Goal: Task Accomplishment & Management: Use online tool/utility

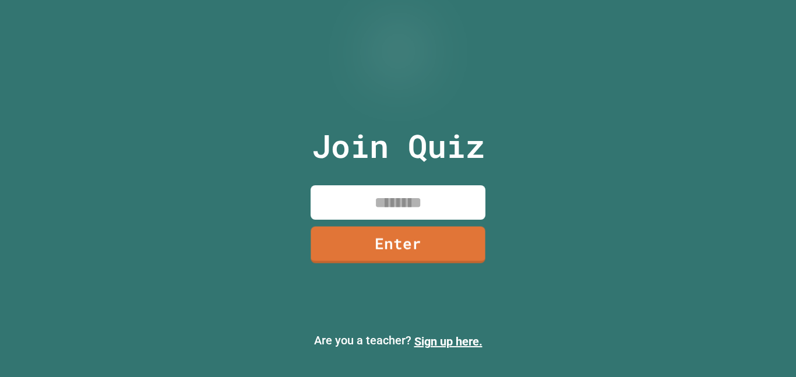
click at [389, 200] on input at bounding box center [398, 202] width 175 height 34
type input "********"
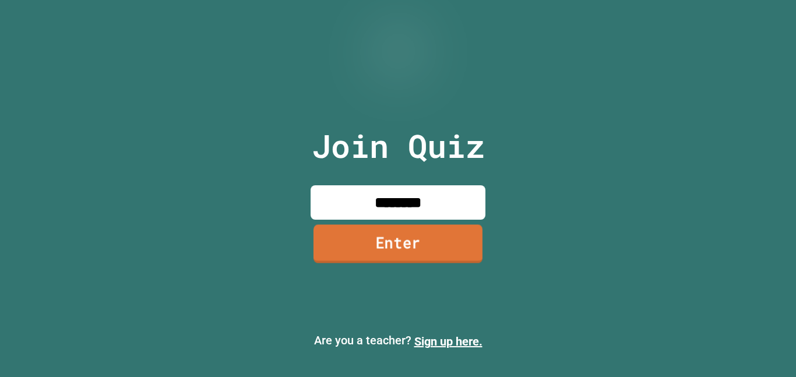
click at [425, 246] on link "Enter" at bounding box center [397, 243] width 169 height 38
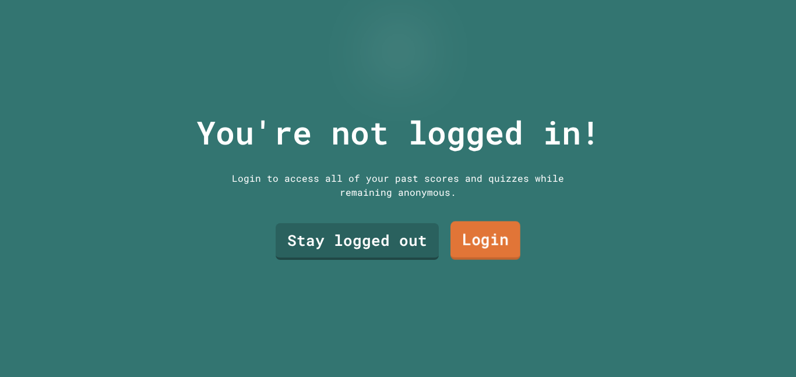
click at [468, 239] on link "Login" at bounding box center [485, 240] width 70 height 38
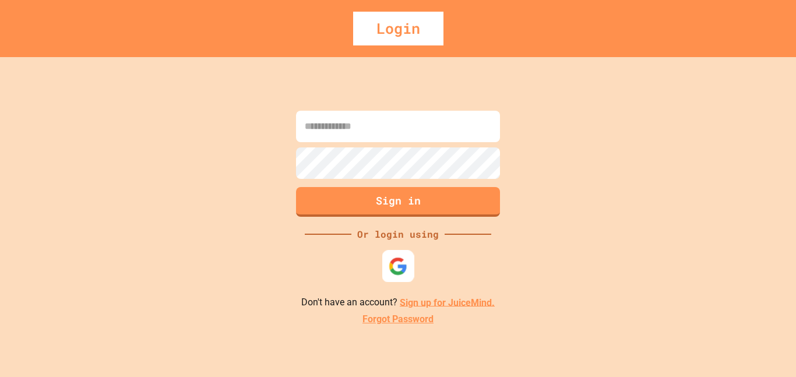
click at [390, 274] on img at bounding box center [398, 265] width 19 height 19
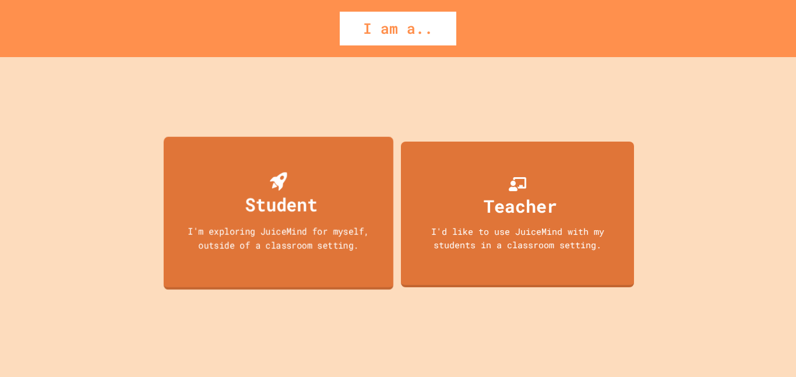
click at [304, 173] on div "Student" at bounding box center [278, 195] width 78 height 46
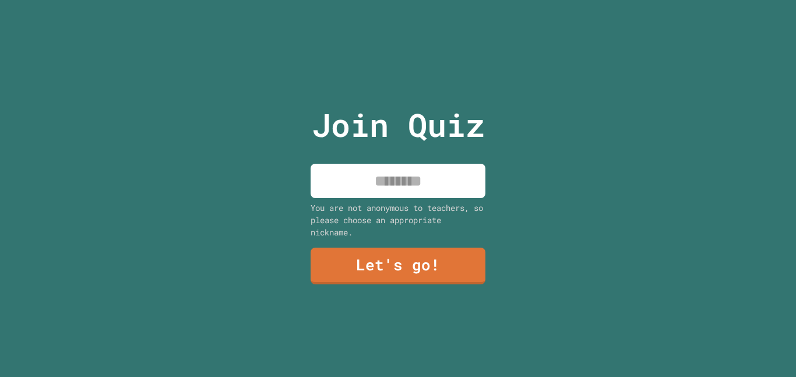
click at [385, 177] on input at bounding box center [398, 181] width 175 height 34
type input "*****"
click at [400, 262] on link "Let's go!" at bounding box center [398, 265] width 174 height 38
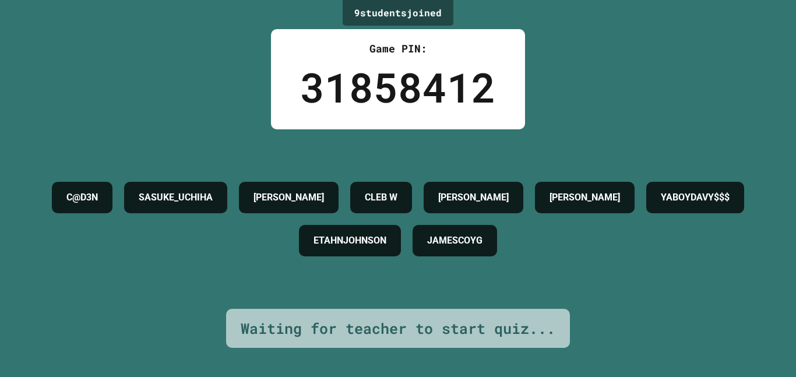
click at [401, 256] on div "ETAHNJOHNSON" at bounding box center [350, 240] width 102 height 31
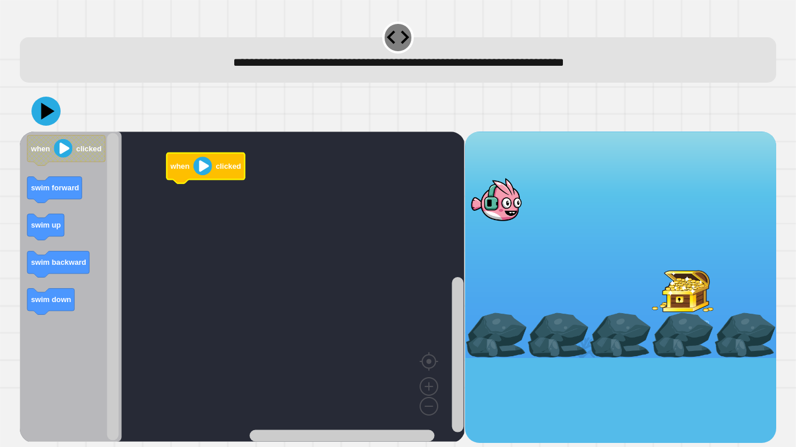
click at [197, 165] on image "Blockly Workspace" at bounding box center [202, 166] width 19 height 19
click at [200, 164] on image "Blockly Workspace" at bounding box center [202, 166] width 19 height 19
click at [201, 165] on image "Blockly Workspace" at bounding box center [202, 166] width 19 height 19
click at [198, 174] on image "Blockly Workspace" at bounding box center [202, 166] width 19 height 19
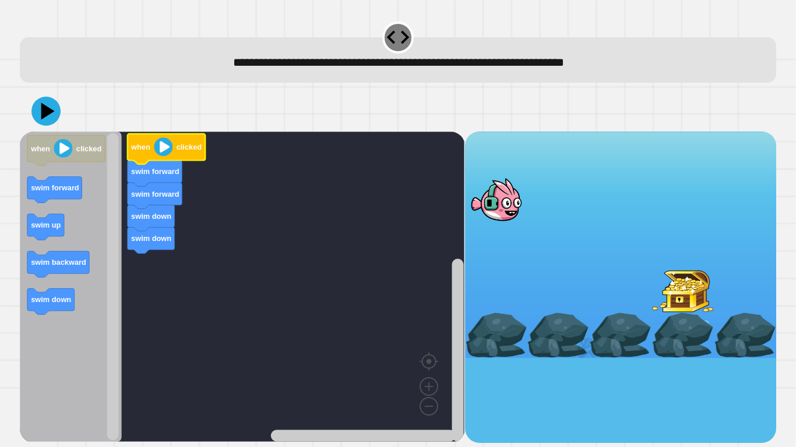
click at [164, 152] on image "Blockly Workspace" at bounding box center [163, 146] width 19 height 19
click at [51, 121] on icon at bounding box center [46, 111] width 35 height 35
click at [52, 224] on text "swim up" at bounding box center [46, 225] width 30 height 9
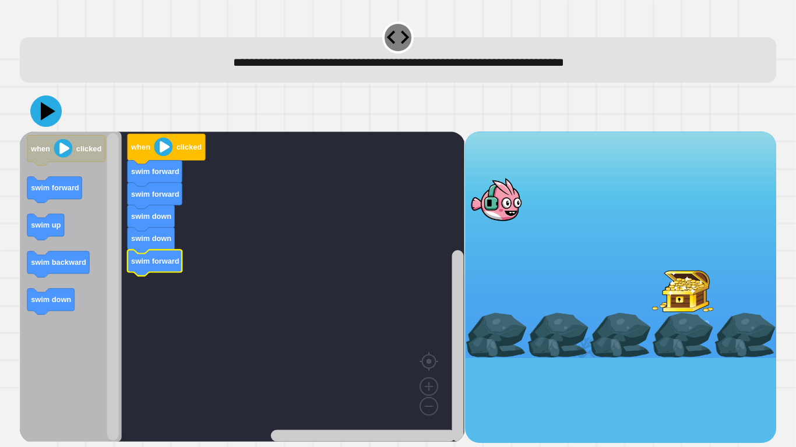
click at [50, 121] on icon at bounding box center [45, 111] width 31 height 31
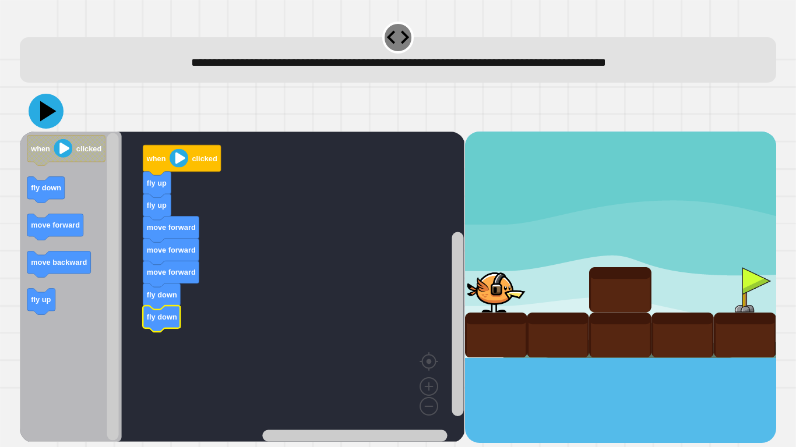
click at [47, 117] on icon at bounding box center [48, 111] width 16 height 20
click at [41, 108] on icon at bounding box center [48, 111] width 16 height 20
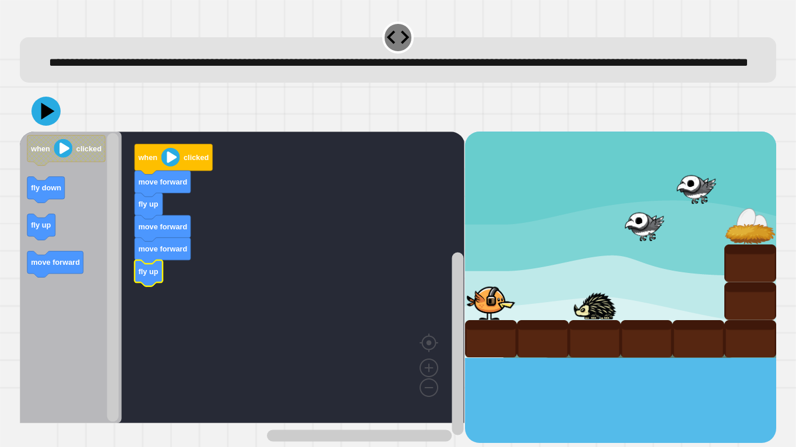
click at [57, 251] on icon "Blockly Workspace" at bounding box center [71, 278] width 102 height 292
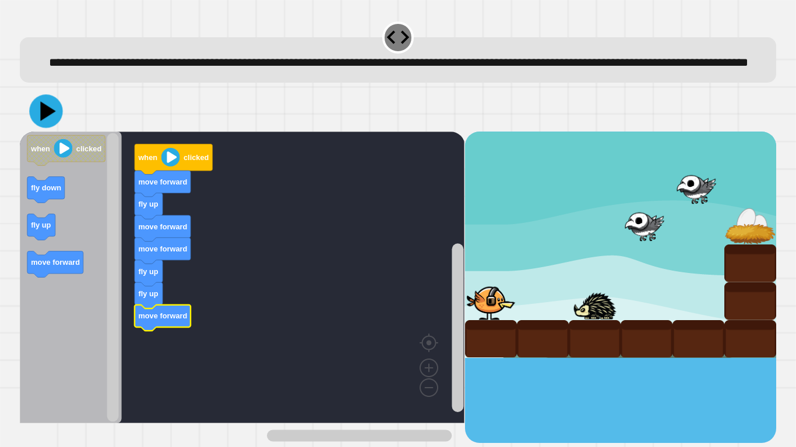
click at [47, 121] on icon at bounding box center [48, 110] width 15 height 19
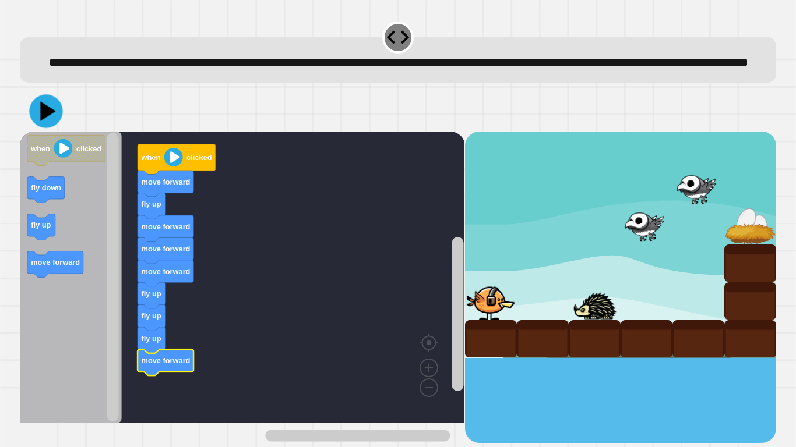
click at [37, 126] on icon at bounding box center [45, 110] width 33 height 33
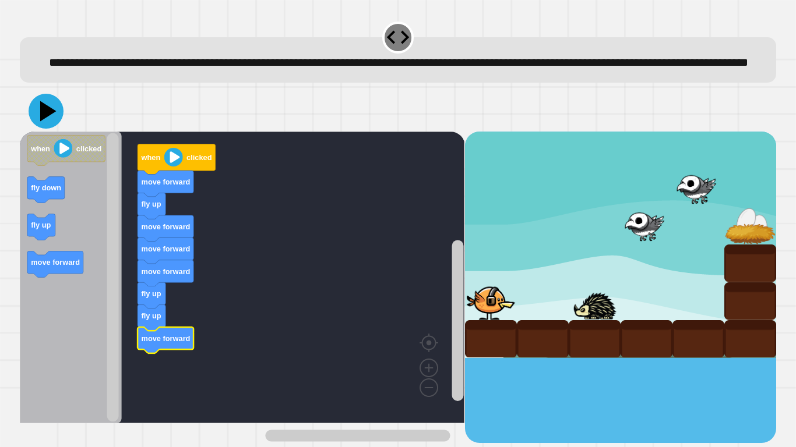
click at [54, 129] on icon at bounding box center [46, 111] width 35 height 35
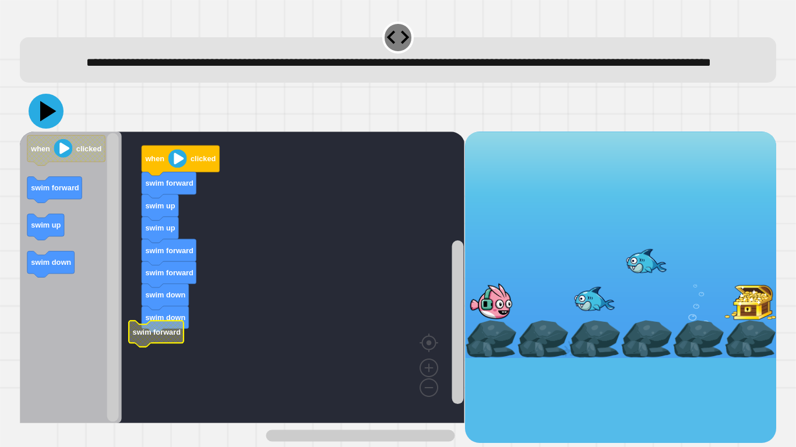
drag, startPoint x: 43, startPoint y: 135, endPoint x: 37, endPoint y: 140, distance: 7.8
click at [40, 129] on icon at bounding box center [46, 111] width 35 height 35
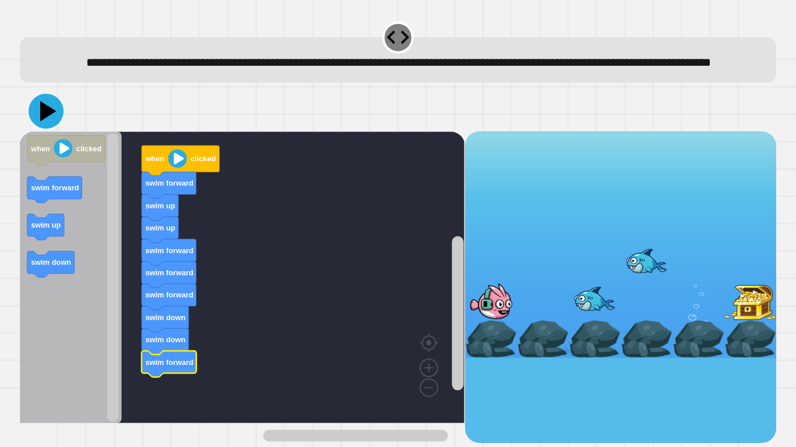
click at [40, 129] on icon at bounding box center [46, 111] width 35 height 35
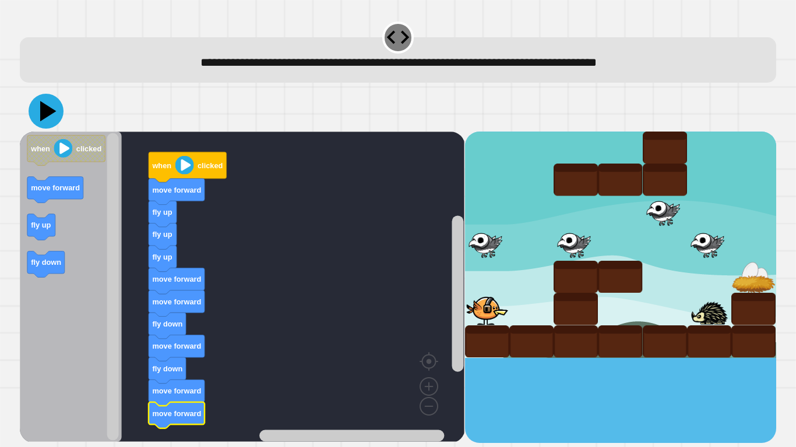
click at [41, 109] on icon at bounding box center [46, 111] width 35 height 35
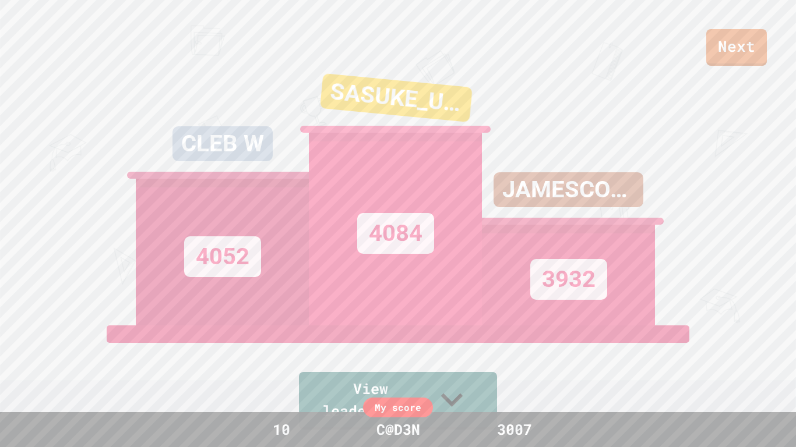
click at [738, 64] on link "Next" at bounding box center [736, 47] width 61 height 37
